Goal: Check status: Check status

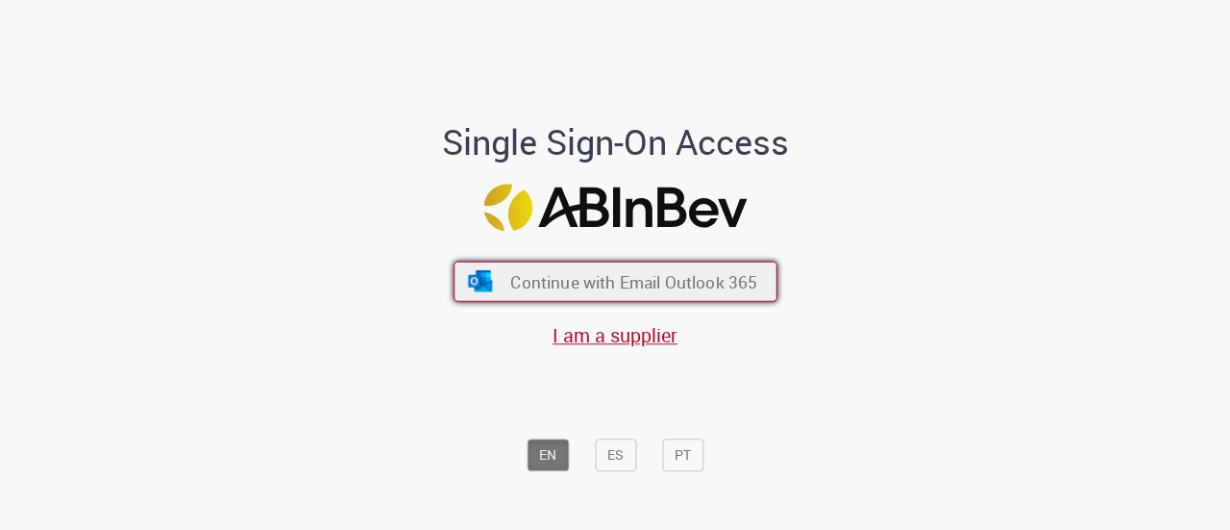
click at [593, 284] on span "Continue with Email Outlook 365" at bounding box center [633, 281] width 247 height 22
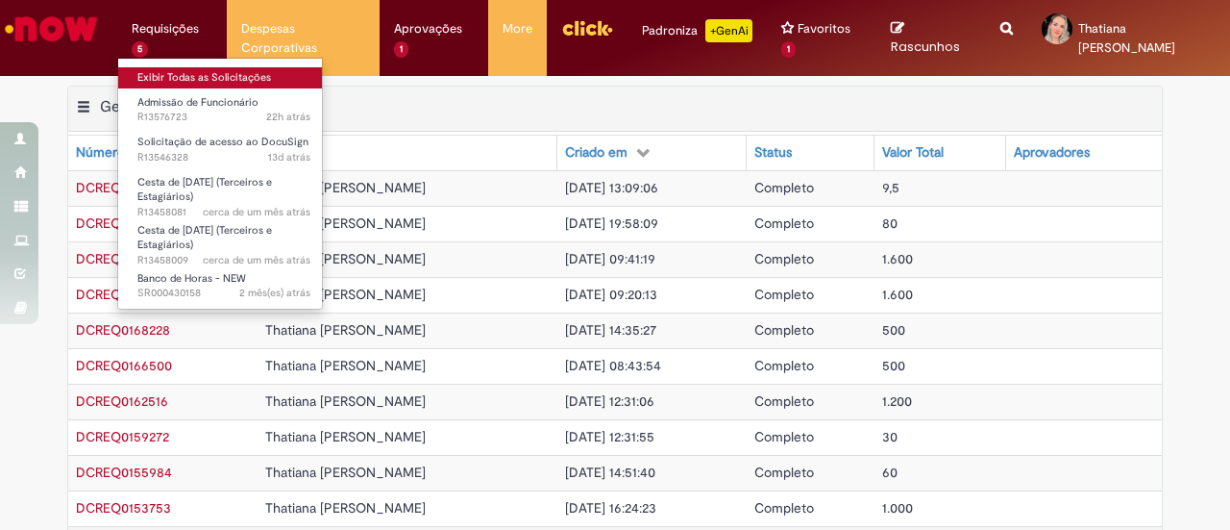
click at [183, 74] on link "Exibir Todas as Solicitações" at bounding box center [223, 77] width 211 height 21
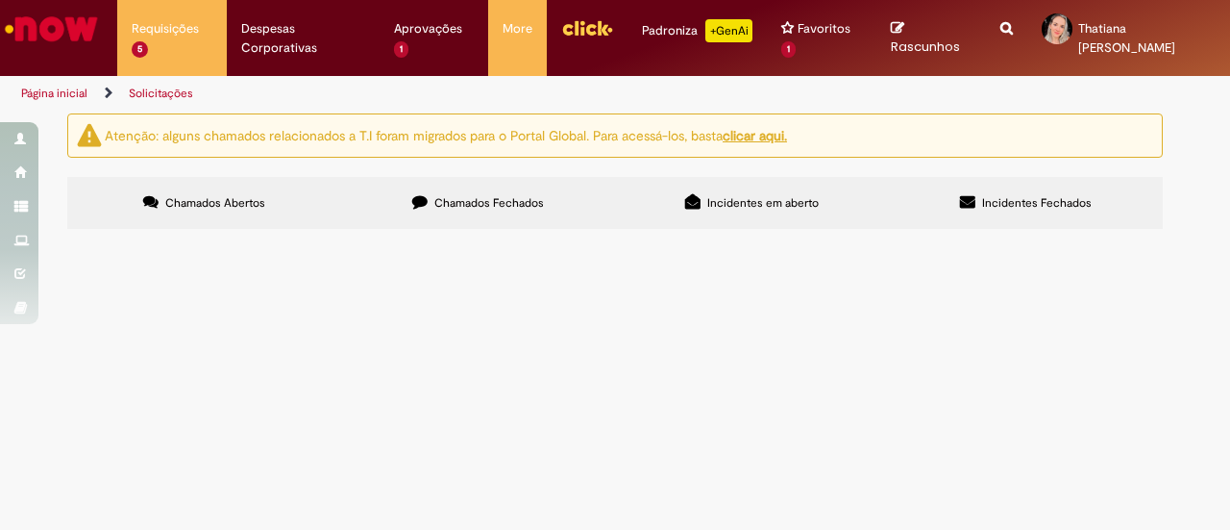
scroll to position [109, 0]
click at [0, 0] on span "Bom dia! Solicito ajuste da data de admissão da estagiária tecnica, devido ao p…" at bounding box center [0, 0] width 0 height 0
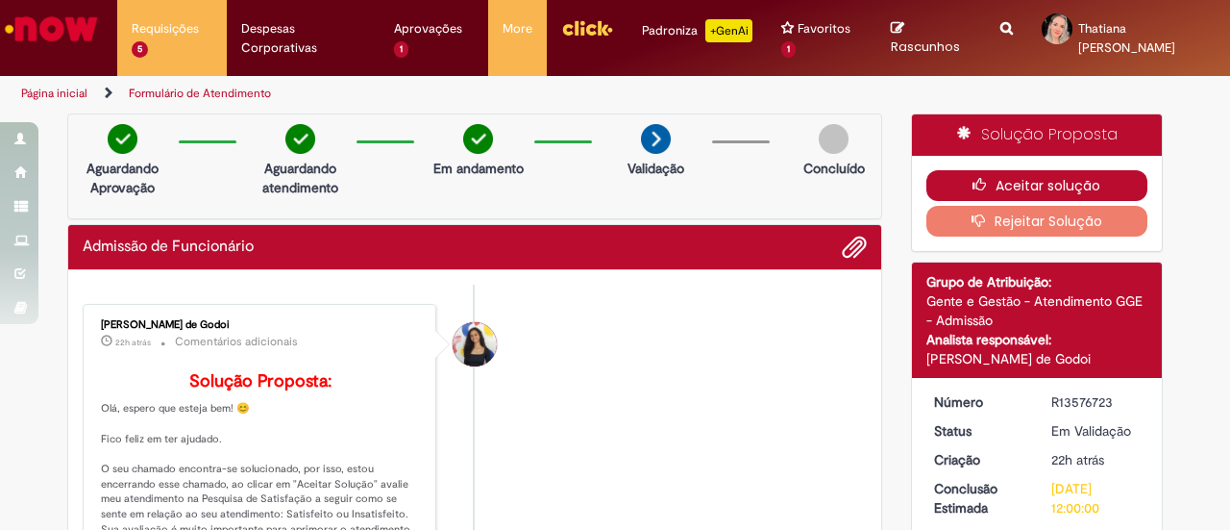
click at [953, 186] on button "Aceitar solução" at bounding box center [1038, 185] width 222 height 31
